Goal: Find specific page/section: Find specific page/section

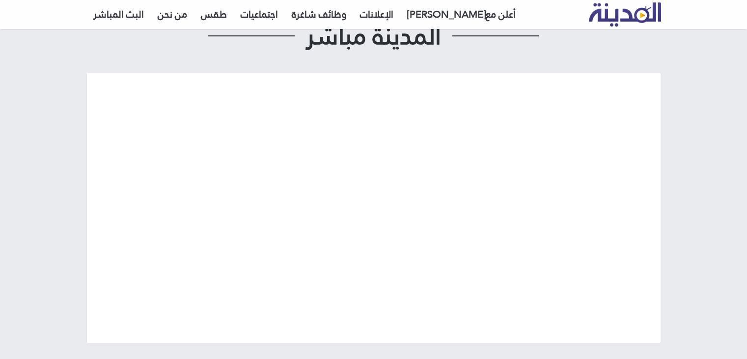
scroll to position [98, 0]
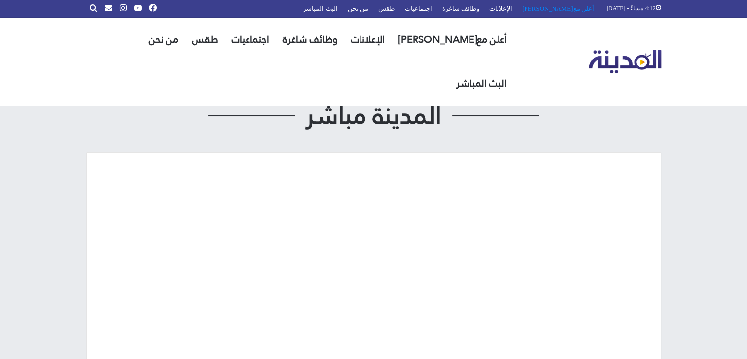
click at [580, 10] on link "أعلن مع[PERSON_NAME]" at bounding box center [558, 8] width 82 height 17
